Goal: Transaction & Acquisition: Purchase product/service

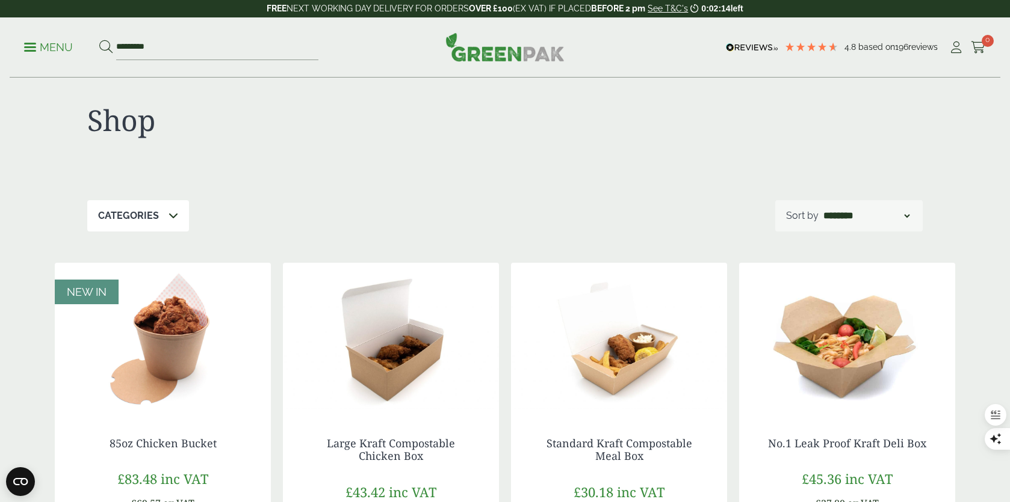
scroll to position [11, 0]
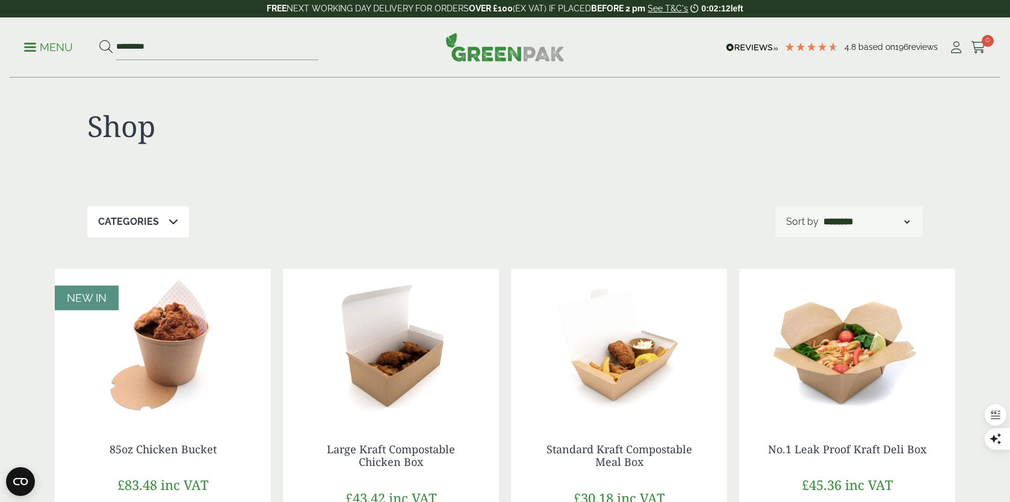
click at [171, 219] on icon at bounding box center [173, 222] width 10 height 10
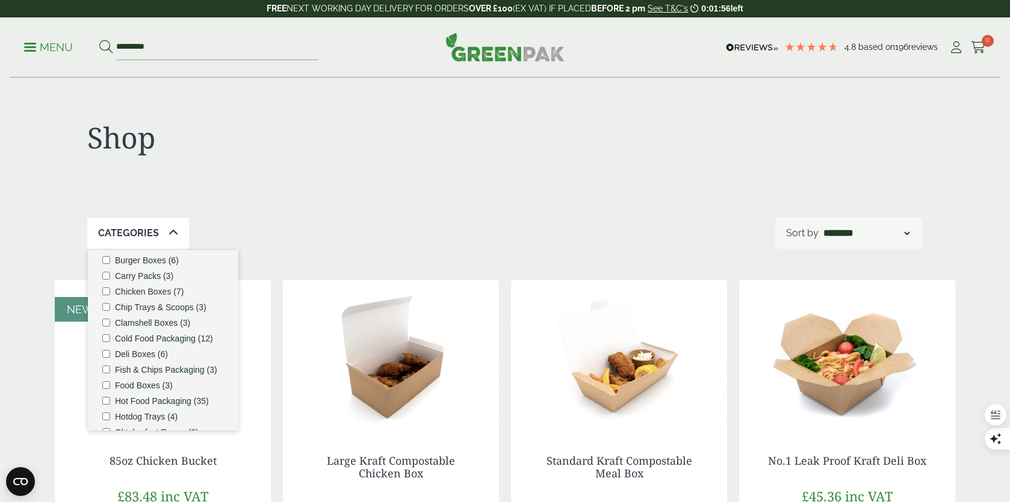
scroll to position [28, 0]
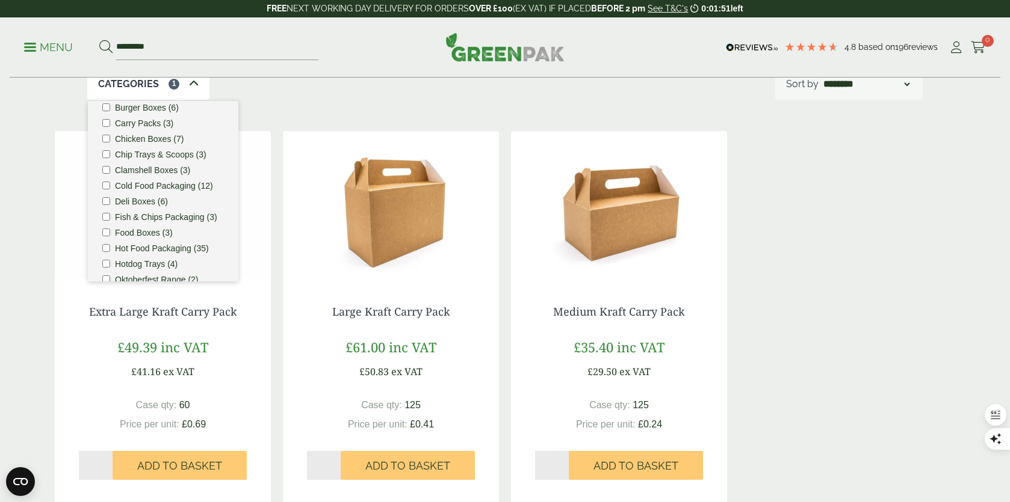
scroll to position [153, 0]
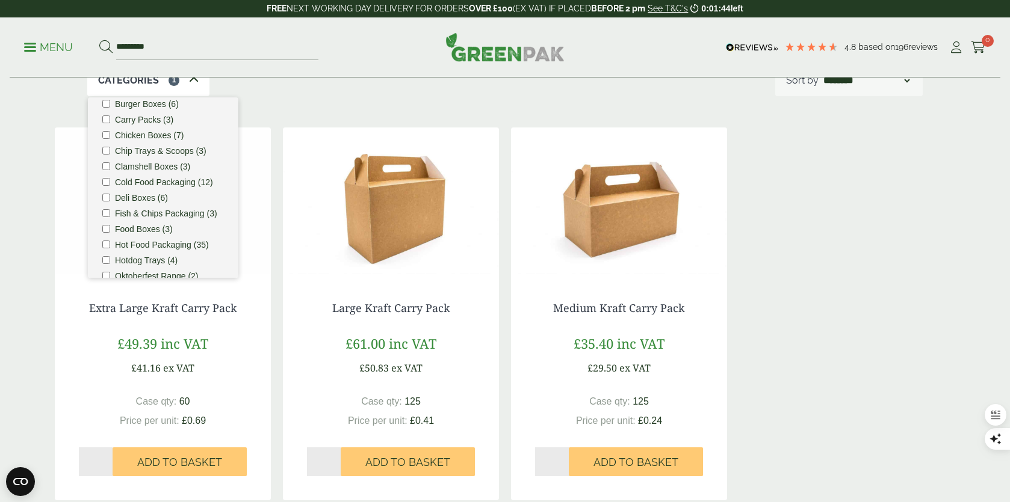
click at [409, 105] on div "Shop Categories 1 Bestsellers (9) Burger Boxes (6) Carry Packs (3) Chicken Boxe…" at bounding box center [505, 248] width 914 height 647
click at [175, 183] on label "Cold Food Packaging (12)" at bounding box center [164, 185] width 98 height 8
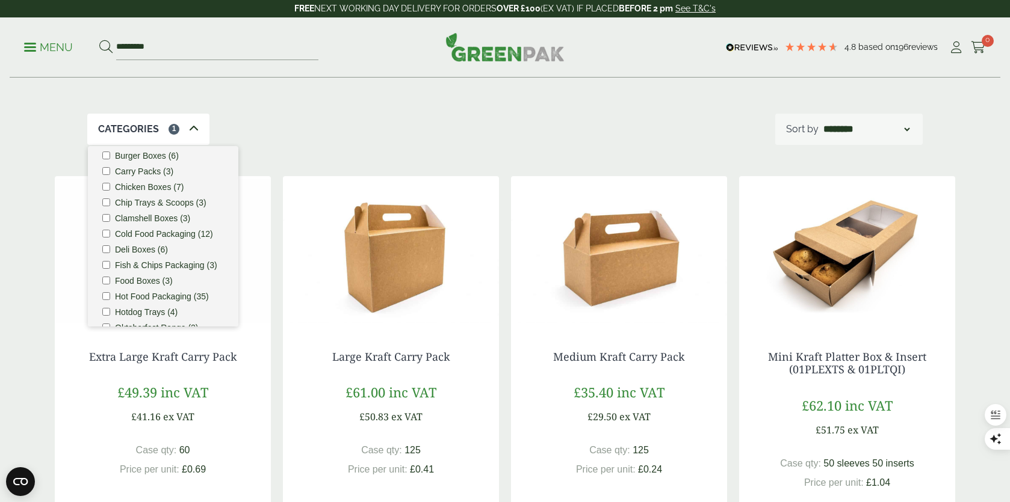
scroll to position [0, 0]
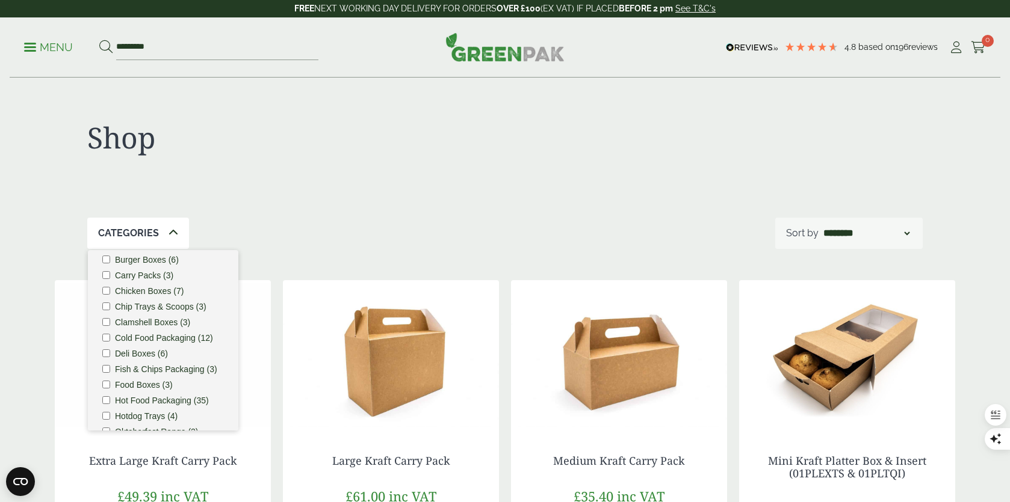
click at [276, 223] on div "Categories Bestsellers (9) Burger Boxes (6) Carry Packs (3) Chicken Boxes (7) C…" at bounding box center [504, 233] width 835 height 31
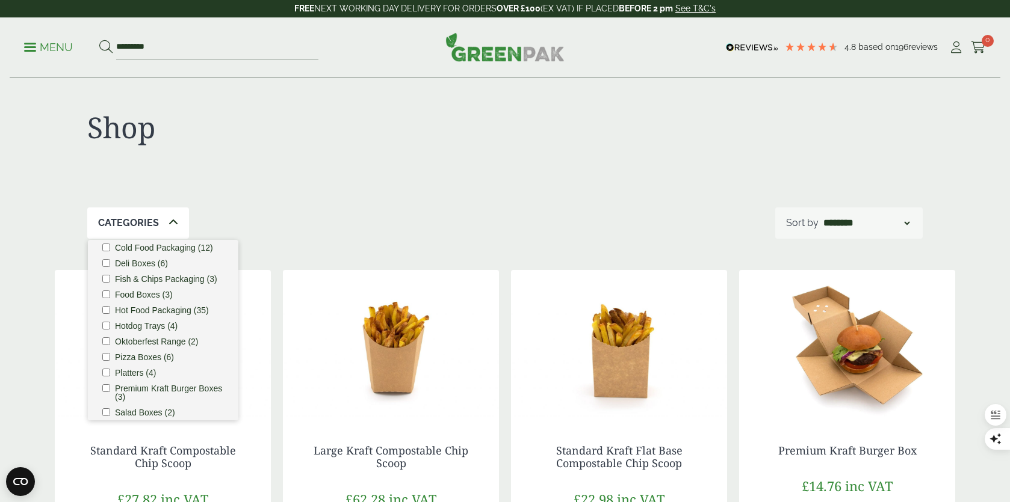
scroll to position [104, 0]
click at [309, 218] on div "Categories Bestsellers (9) Burger Boxes (6) Carry Packs (3) Chicken Boxes (7) C…" at bounding box center [504, 223] width 835 height 31
click at [173, 218] on icon at bounding box center [173, 223] width 10 height 10
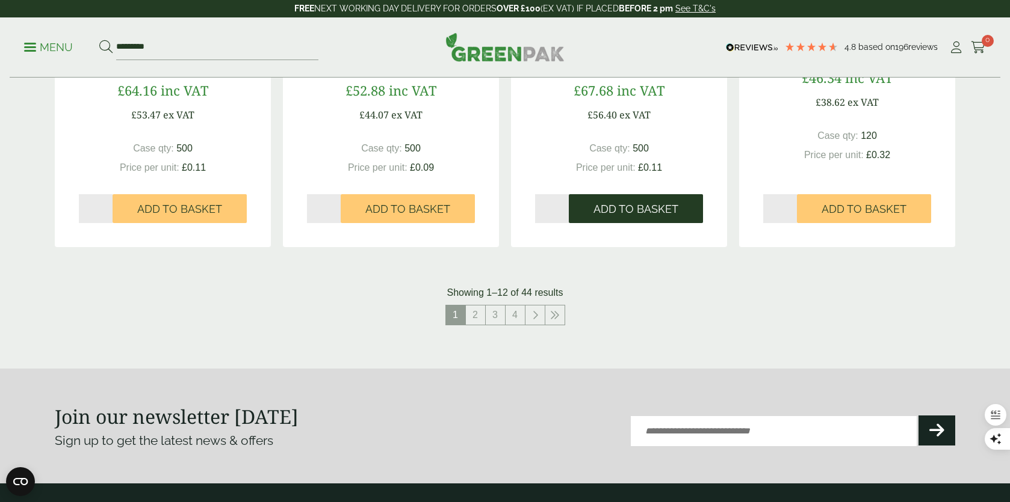
scroll to position [1284, 0]
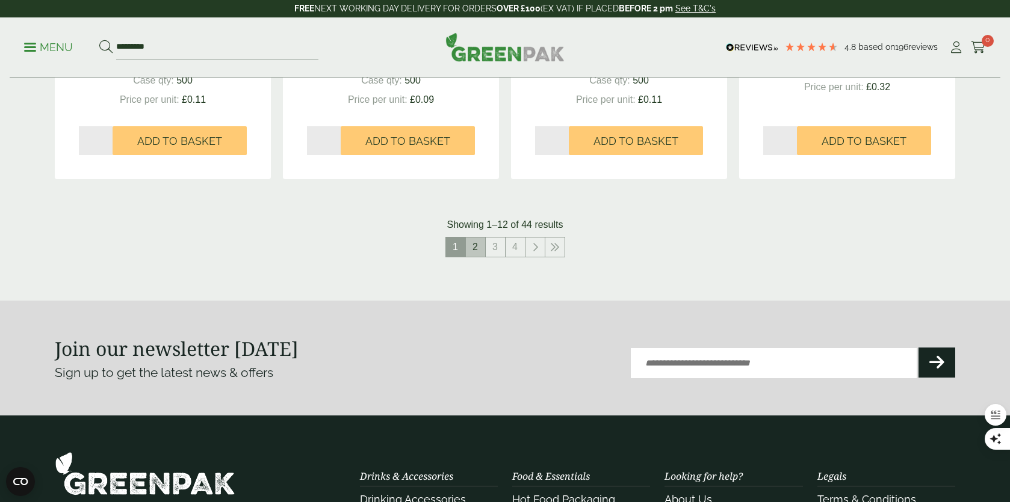
click at [471, 247] on link "2" at bounding box center [475, 247] width 19 height 19
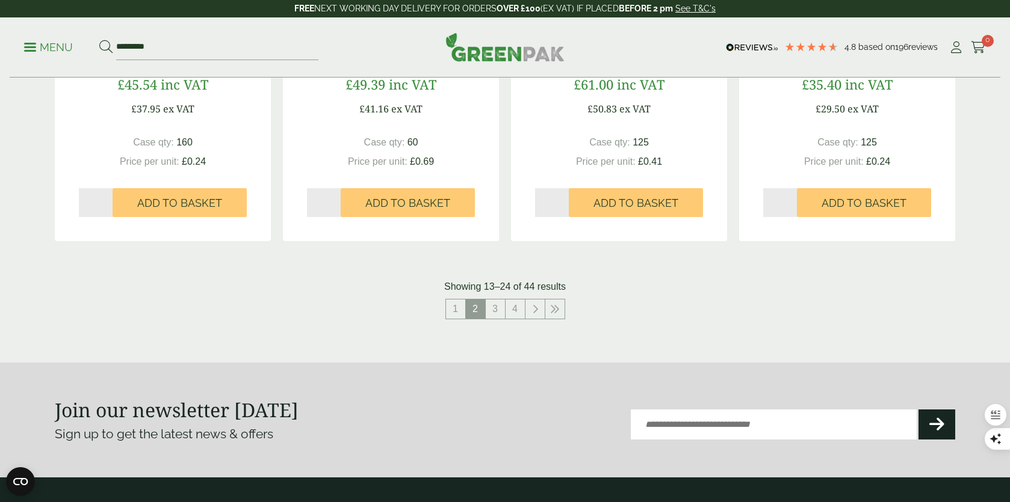
scroll to position [1281, 0]
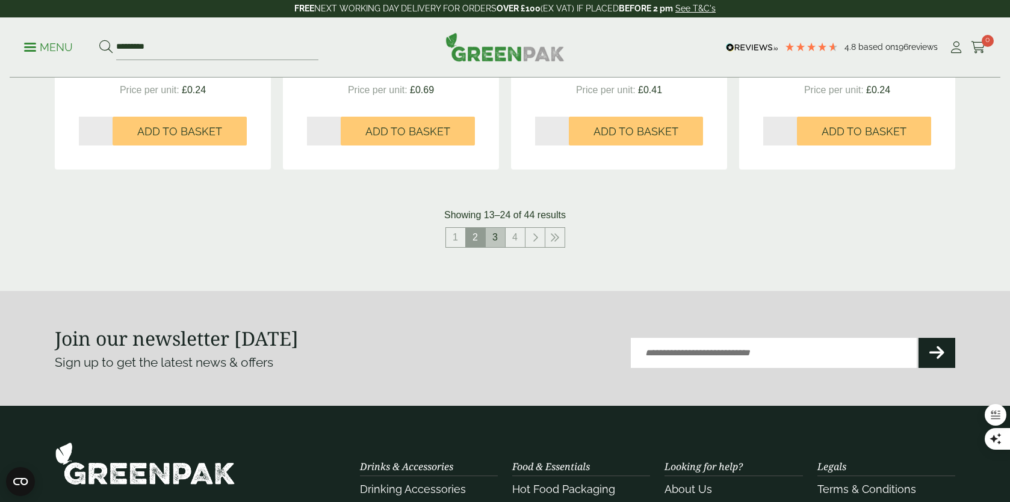
click at [496, 236] on link "3" at bounding box center [495, 237] width 19 height 19
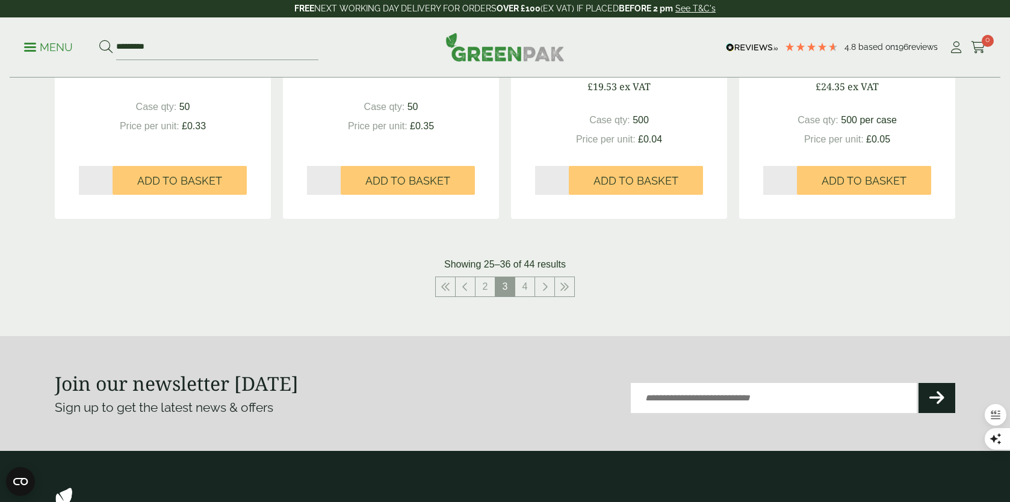
scroll to position [1242, 0]
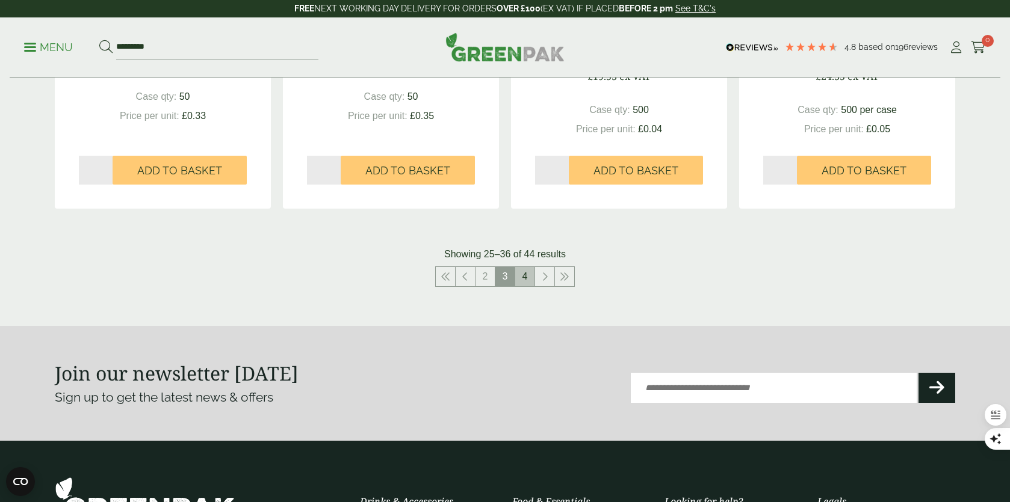
click at [525, 279] on link "4" at bounding box center [524, 276] width 19 height 19
